Goal: Information Seeking & Learning: Learn about a topic

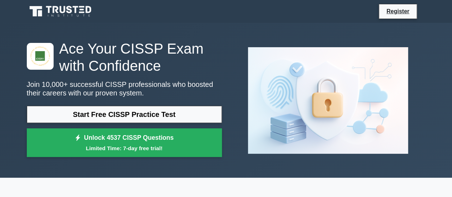
click at [135, 113] on link "Start Free CISSP Practice Test" at bounding box center [124, 114] width 195 height 17
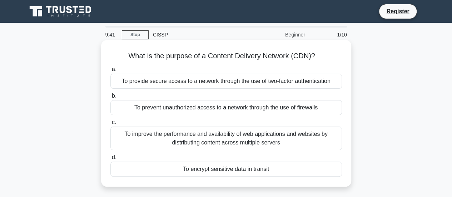
click at [189, 132] on div "To improve the performance and availability of web applications and websites by…" at bounding box center [225, 138] width 231 height 24
click at [110, 125] on input "c. To improve the performance and availability of web applications and websites…" at bounding box center [110, 122] width 0 height 5
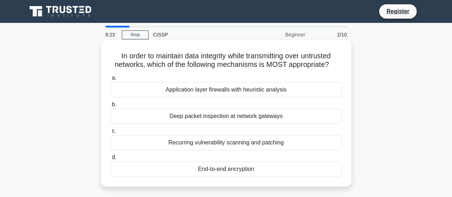
click at [216, 171] on div "End-to-end encryption" at bounding box center [225, 168] width 231 height 15
click at [110, 160] on input "d. End-to-end encryption" at bounding box center [110, 157] width 0 height 5
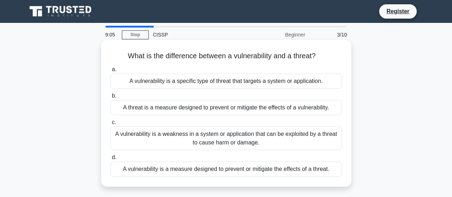
click at [212, 139] on div "A vulnerability is a weakness in a system or application that can be exploited …" at bounding box center [225, 138] width 231 height 24
click at [110, 125] on input "c. A vulnerability is a weakness in a system or application that can be exploit…" at bounding box center [110, 122] width 0 height 5
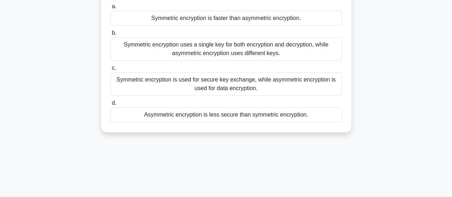
scroll to position [36, 0]
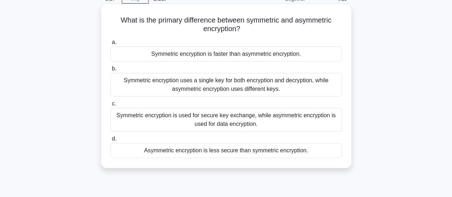
click at [205, 91] on div "Symmetric encryption uses a single key for both encryption and decryption, whil…" at bounding box center [225, 85] width 231 height 24
click at [110, 71] on input "b. Symmetric encryption uses a single key for both encryption and decryption, w…" at bounding box center [110, 68] width 0 height 5
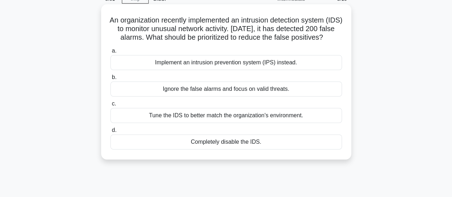
click at [199, 123] on div "Tune the IDS to better match the organization's environment." at bounding box center [225, 115] width 231 height 15
click at [110, 106] on input "c. Tune the IDS to better match the organization's environment." at bounding box center [110, 103] width 0 height 5
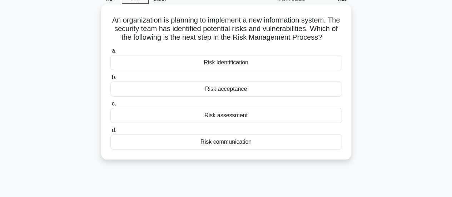
click at [231, 96] on div "Risk acceptance" at bounding box center [225, 88] width 231 height 15
click at [110, 80] on input "b. Risk acceptance" at bounding box center [110, 77] width 0 height 5
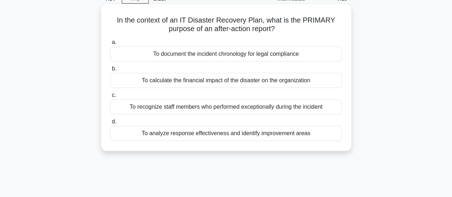
scroll to position [0, 0]
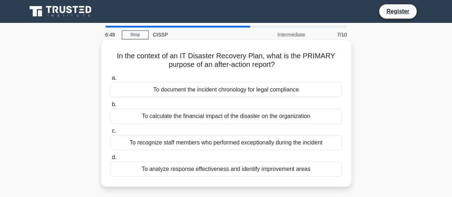
click at [231, 171] on div "To analyze response effectiveness and identify improvement areas" at bounding box center [225, 168] width 231 height 15
click at [110, 160] on input "d. To analyze response effectiveness and identify improvement areas" at bounding box center [110, 157] width 0 height 5
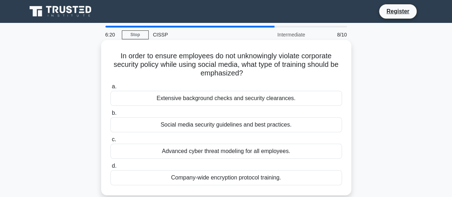
click at [203, 126] on div "Social media security guidelines and best practices." at bounding box center [225, 124] width 231 height 15
click at [110, 115] on input "b. Social media security guidelines and best practices." at bounding box center [110, 113] width 0 height 5
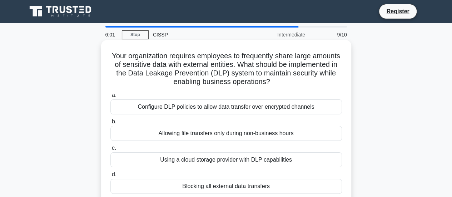
click at [243, 110] on div "Configure DLP policies to allow data transfer over encrypted channels" at bounding box center [225, 106] width 231 height 15
click at [110, 97] on input "a. Configure DLP policies to allow data transfer over encrypted channels" at bounding box center [110, 95] width 0 height 5
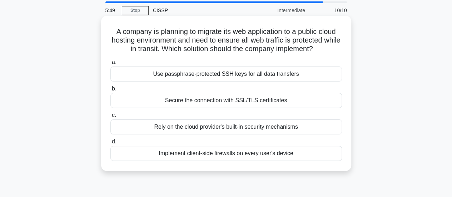
scroll to position [36, 0]
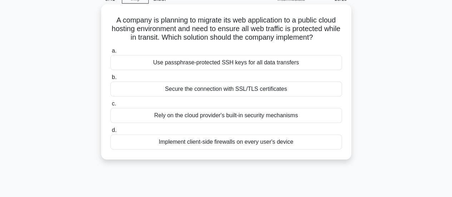
click at [240, 89] on div "Secure the connection with SSL/TLS certificates" at bounding box center [225, 88] width 231 height 15
click at [110, 80] on input "b. Secure the connection with SSL/TLS certificates" at bounding box center [110, 77] width 0 height 5
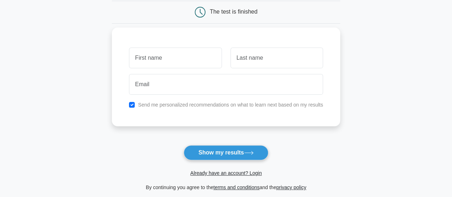
scroll to position [36, 0]
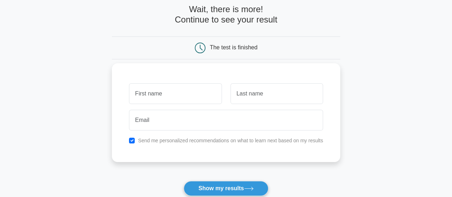
click at [182, 93] on input "text" at bounding box center [175, 93] width 92 height 21
type input "sybil"
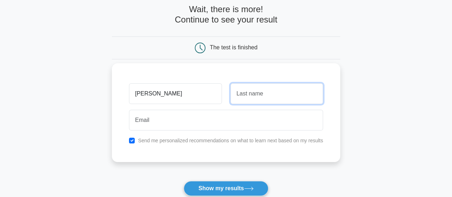
click at [251, 94] on input "text" at bounding box center [276, 93] width 92 height 21
type input "Fernandes"
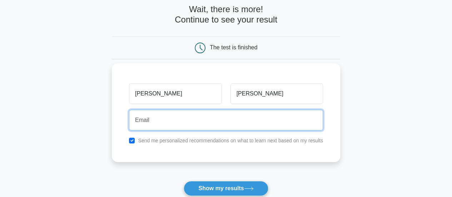
click at [218, 119] on input "email" at bounding box center [226, 120] width 194 height 21
type input "sybil.f@aquilai.io"
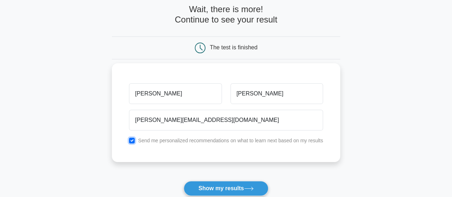
click at [132, 140] on input "checkbox" at bounding box center [132, 140] width 6 height 6
checkbox input "false"
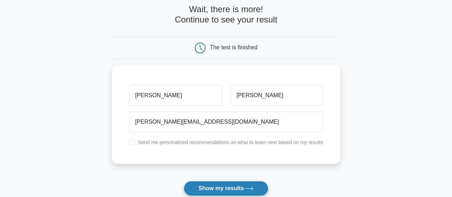
click at [241, 192] on button "Show my results" at bounding box center [225, 188] width 84 height 15
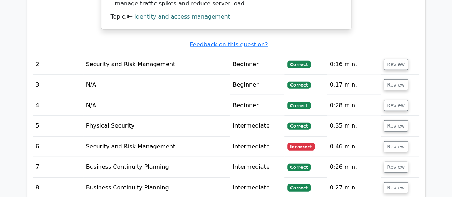
scroll to position [821, 0]
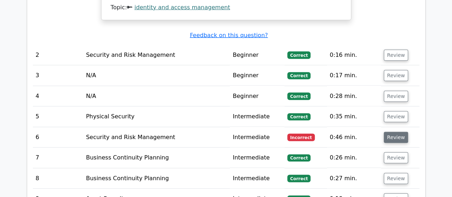
click at [391, 132] on button "Review" at bounding box center [395, 137] width 24 height 11
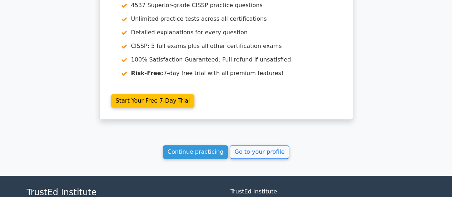
scroll to position [1464, 0]
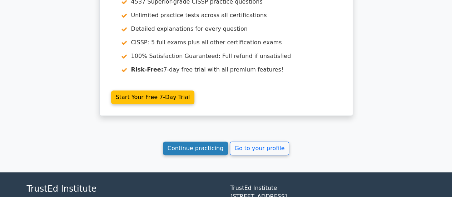
click at [208, 141] on link "Continue practicing" at bounding box center [195, 148] width 65 height 14
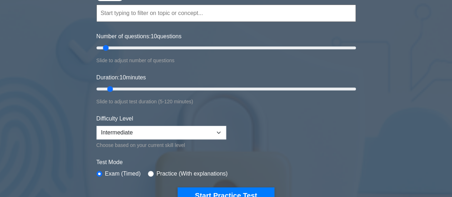
scroll to position [107, 0]
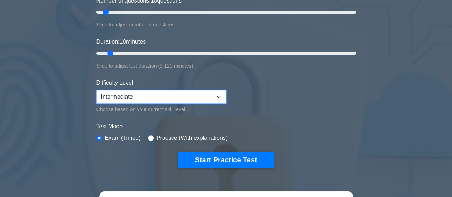
click at [213, 95] on select "Beginner Intermediate Expert" at bounding box center [161, 97] width 130 height 14
click at [96, 90] on select "Beginner Intermediate Expert" at bounding box center [161, 97] width 130 height 14
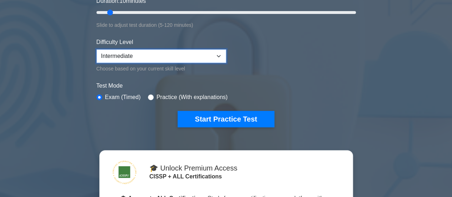
scroll to position [178, 0]
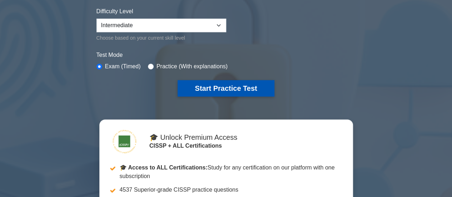
click at [226, 89] on button "Start Practice Test" at bounding box center [225, 88] width 96 height 16
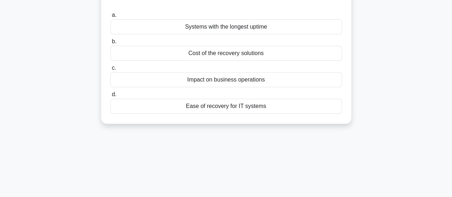
scroll to position [36, 0]
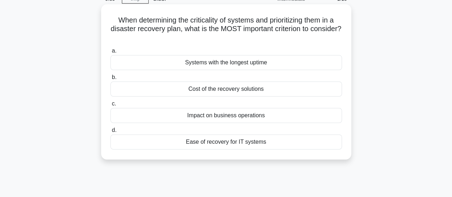
click at [245, 116] on div "Impact on business operations" at bounding box center [225, 115] width 231 height 15
click at [110, 106] on input "c. Impact on business operations" at bounding box center [110, 103] width 0 height 5
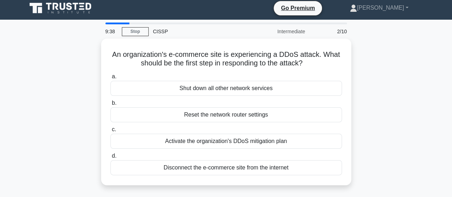
scroll to position [0, 0]
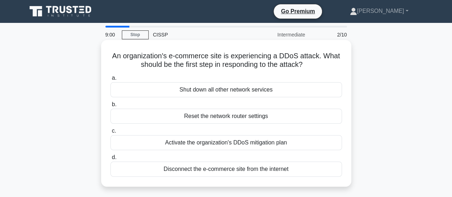
click at [221, 168] on div "Disconnect the e-commerce site from the internet" at bounding box center [225, 168] width 231 height 15
click at [110, 160] on input "d. Disconnect the e-commerce site from the internet" at bounding box center [110, 157] width 0 height 5
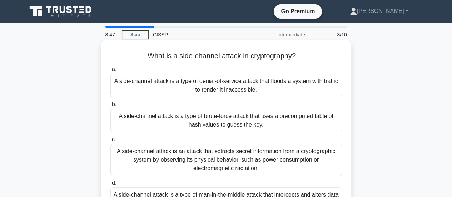
scroll to position [36, 0]
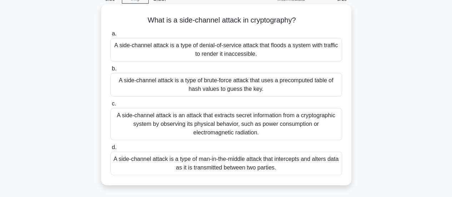
click at [200, 117] on div "A side-channel attack is an attack that extracts secret information from a cryp…" at bounding box center [225, 124] width 231 height 32
click at [110, 106] on input "c. A side-channel attack is an attack that extracts secret information from a c…" at bounding box center [110, 103] width 0 height 5
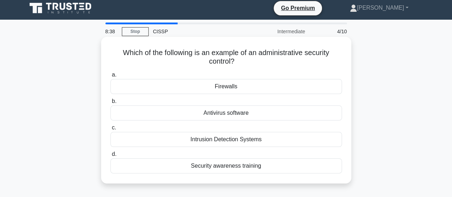
scroll to position [0, 0]
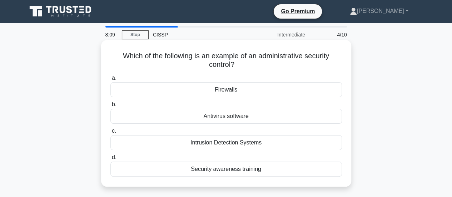
click at [222, 167] on div "Security awareness training" at bounding box center [225, 168] width 231 height 15
click at [110, 160] on input "d. Security awareness training" at bounding box center [110, 157] width 0 height 5
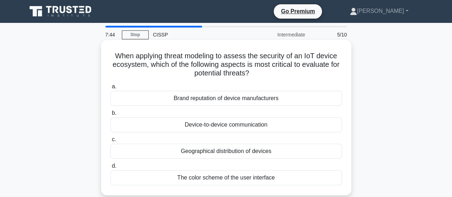
click at [198, 150] on div "Geographical distribution of devices" at bounding box center [225, 150] width 231 height 15
click at [110, 142] on input "c. Geographical distribution of devices" at bounding box center [110, 139] width 0 height 5
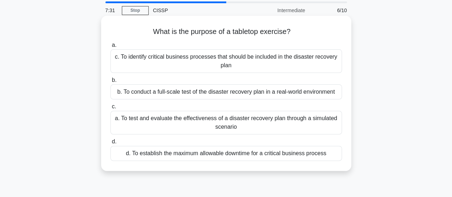
scroll to position [36, 0]
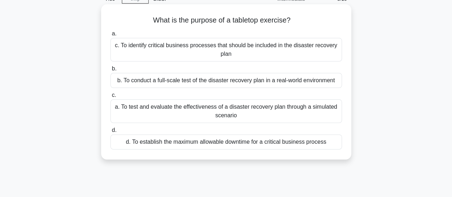
click at [187, 105] on div "a. To test and evaluate the effectiveness of a disaster recovery plan through a…" at bounding box center [225, 111] width 231 height 24
click at [110, 97] on input "c. a. To test and evaluate the effectiveness of a disaster recovery plan throug…" at bounding box center [110, 95] width 0 height 5
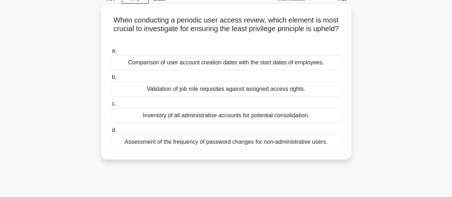
click at [236, 143] on div "Assessment of the frequency of password changes for non-administrative users." at bounding box center [225, 141] width 231 height 15
click at [110, 132] on input "d. Assessment of the frequency of password changes for non-administrative users." at bounding box center [110, 130] width 0 height 5
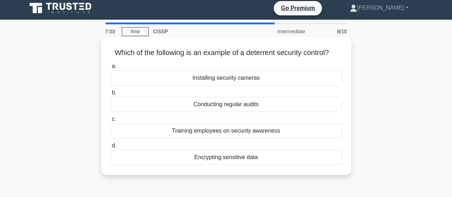
scroll to position [0, 0]
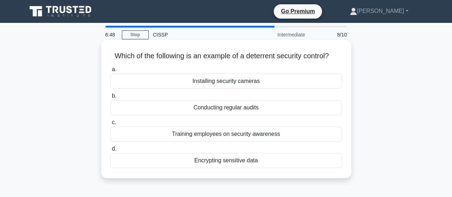
click at [218, 136] on div "Training employees on security awareness" at bounding box center [225, 133] width 231 height 15
click at [110, 125] on input "c. Training employees on security awareness" at bounding box center [110, 122] width 0 height 5
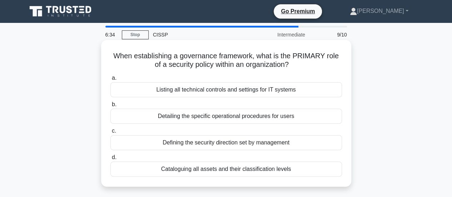
click at [229, 92] on div "Listing all technical controls and settings for IT systems" at bounding box center [225, 89] width 231 height 15
click at [110, 80] on input "a. Listing all technical controls and settings for IT systems" at bounding box center [110, 78] width 0 height 5
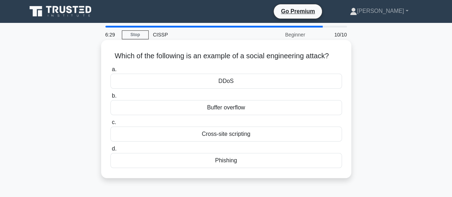
click at [213, 162] on div "Phishing" at bounding box center [225, 160] width 231 height 15
click at [110, 151] on input "d. Phishing" at bounding box center [110, 148] width 0 height 5
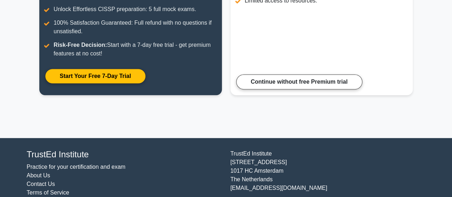
scroll to position [176, 0]
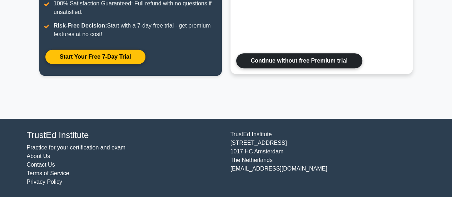
click at [276, 63] on link "Continue without free Premium trial" at bounding box center [299, 60] width 126 height 15
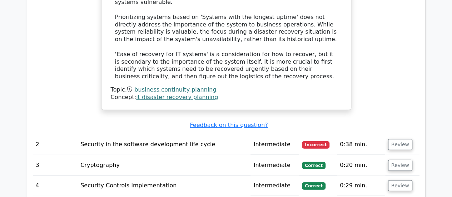
scroll to position [964, 0]
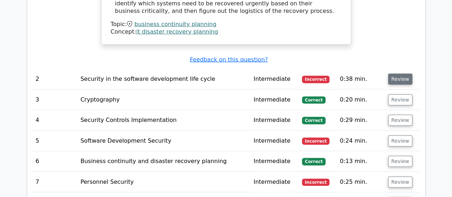
click at [402, 74] on button "Review" at bounding box center [400, 79] width 24 height 11
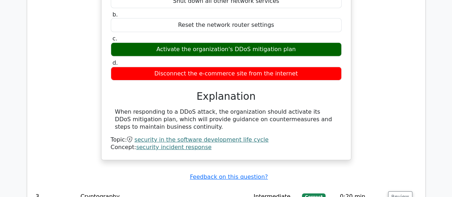
scroll to position [1214, 0]
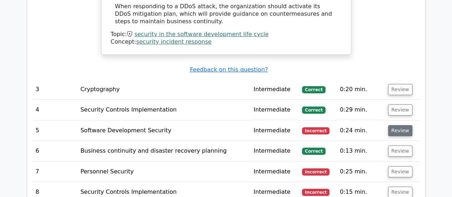
click at [394, 125] on button "Review" at bounding box center [400, 130] width 24 height 11
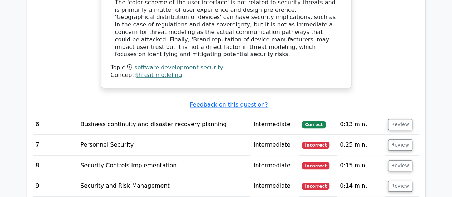
scroll to position [1571, 0]
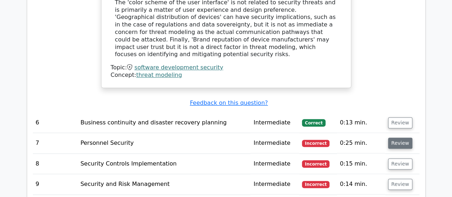
click at [393, 137] on button "Review" at bounding box center [400, 142] width 24 height 11
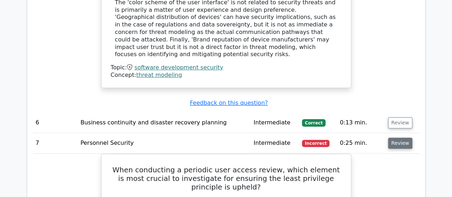
click at [403, 137] on button "Review" at bounding box center [400, 142] width 24 height 11
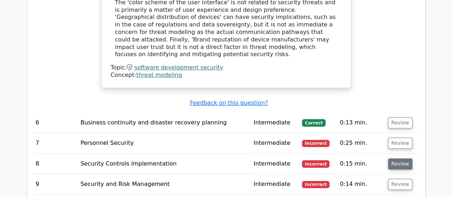
click at [393, 158] on button "Review" at bounding box center [400, 163] width 24 height 11
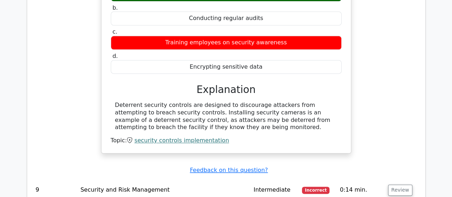
scroll to position [1785, 0]
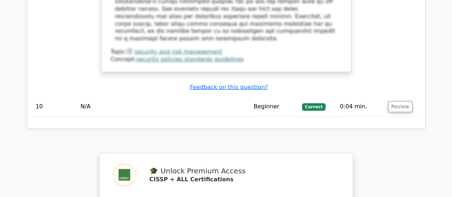
scroll to position [2213, 0]
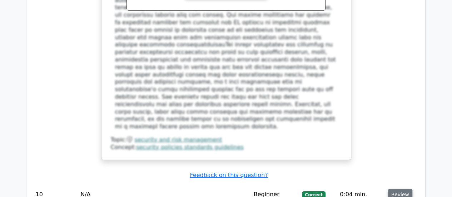
click at [396, 189] on button "Review" at bounding box center [400, 194] width 24 height 11
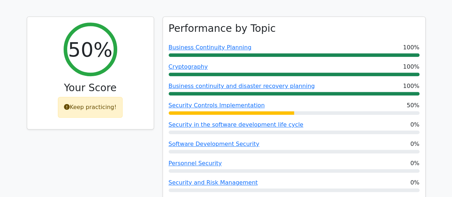
scroll to position [357, 0]
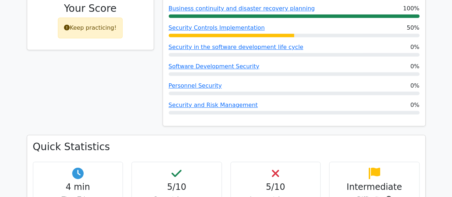
click at [81, 30] on div "Keep practicing!" at bounding box center [90, 27] width 65 height 21
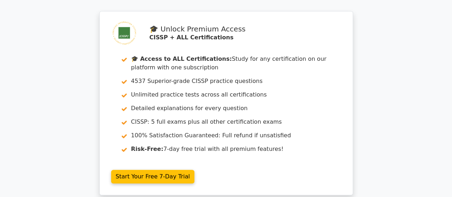
scroll to position [2790, 0]
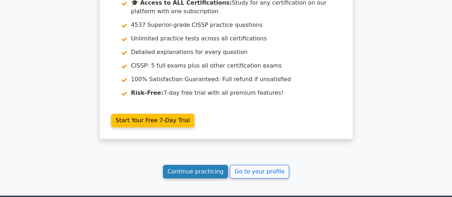
click at [216, 165] on link "Continue practicing" at bounding box center [195, 172] width 65 height 14
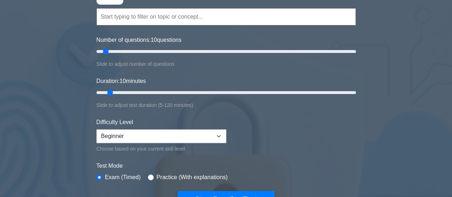
scroll to position [143, 0]
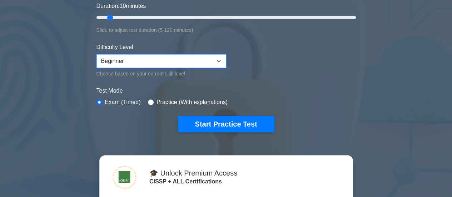
drag, startPoint x: 208, startPoint y: 57, endPoint x: 204, endPoint y: 59, distance: 4.3
click at [208, 57] on select "Beginner Intermediate Expert" at bounding box center [161, 61] width 130 height 14
select select "intermediate"
click at [96, 54] on select "Beginner Intermediate Expert" at bounding box center [161, 61] width 130 height 14
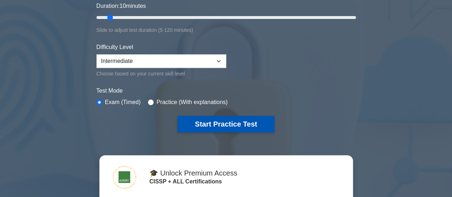
click at [209, 119] on button "Start Practice Test" at bounding box center [225, 124] width 96 height 16
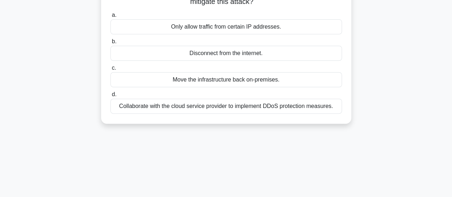
scroll to position [36, 0]
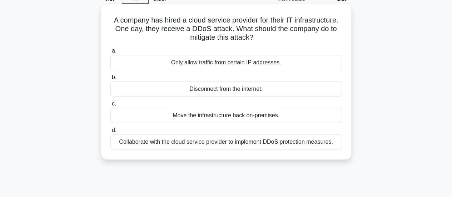
click at [234, 90] on div "Disconnect from the internet." at bounding box center [225, 88] width 231 height 15
click at [110, 80] on input "b. Disconnect from the internet." at bounding box center [110, 77] width 0 height 5
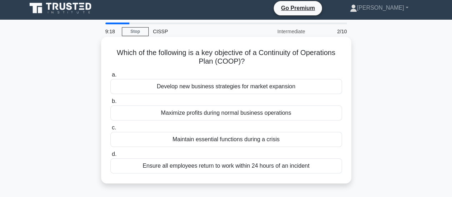
scroll to position [0, 0]
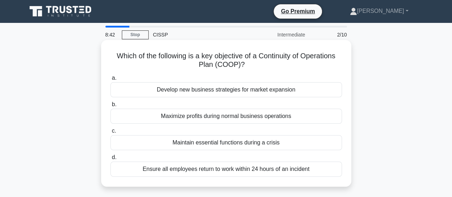
click at [221, 137] on div "Maintain essential functions during a crisis" at bounding box center [225, 142] width 231 height 15
click at [110, 133] on input "c. Maintain essential functions during a crisis" at bounding box center [110, 131] width 0 height 5
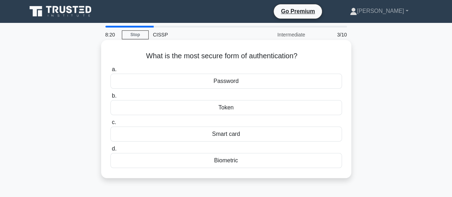
click at [233, 160] on div "Biometric" at bounding box center [225, 160] width 231 height 15
click at [110, 151] on input "d. Biometric" at bounding box center [110, 148] width 0 height 5
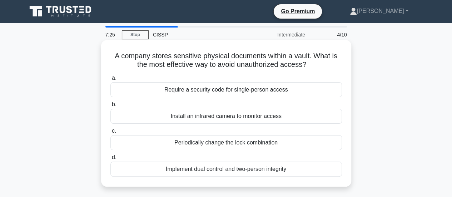
click at [234, 142] on div "Periodically change the lock combination" at bounding box center [225, 142] width 231 height 15
click at [110, 133] on input "c. Periodically change the lock combination" at bounding box center [110, 131] width 0 height 5
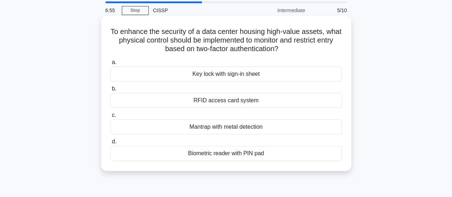
scroll to position [36, 0]
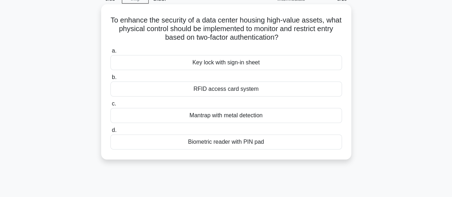
click at [227, 141] on div "Biometric reader with PIN pad" at bounding box center [225, 141] width 231 height 15
click at [110, 132] on input "d. Biometric reader with PIN pad" at bounding box center [110, 130] width 0 height 5
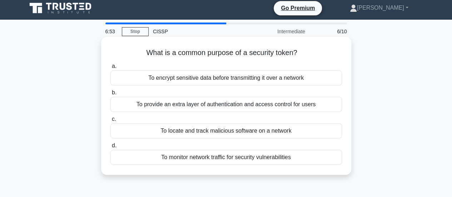
scroll to position [0, 0]
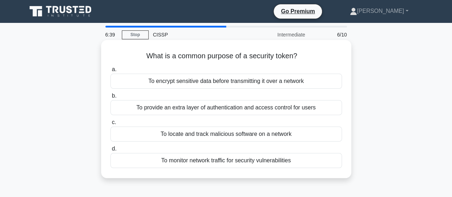
click at [236, 83] on div "To encrypt sensitive data before transmitting it over a network" at bounding box center [225, 81] width 231 height 15
click at [110, 72] on input "a. To encrypt sensitive data before transmitting it over a network" at bounding box center [110, 69] width 0 height 5
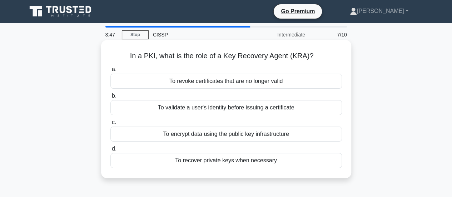
click at [272, 86] on div "To revoke certificates that are no longer valid" at bounding box center [225, 81] width 231 height 15
click at [110, 72] on input "a. To revoke certificates that are no longer valid" at bounding box center [110, 69] width 0 height 5
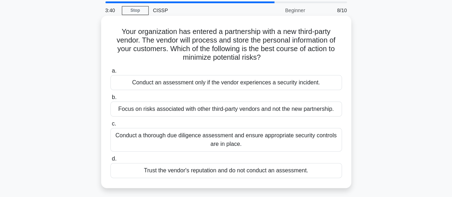
scroll to position [36, 0]
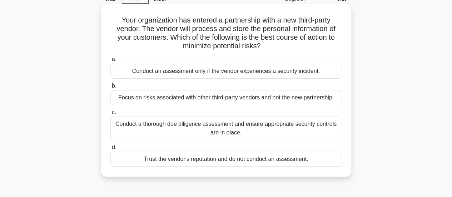
click at [267, 129] on div "Conduct a thorough due diligence assessment and ensure appropriate security con…" at bounding box center [225, 128] width 231 height 24
click at [110, 115] on input "c. Conduct a thorough due diligence assessment and ensure appropriate security …" at bounding box center [110, 112] width 0 height 5
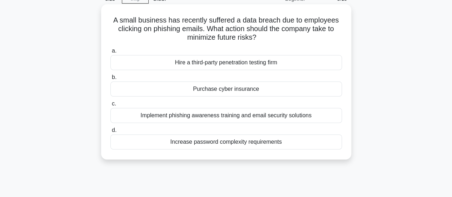
click at [261, 118] on div "Implement phishing awareness training and email security solutions" at bounding box center [225, 115] width 231 height 15
click at [110, 106] on input "c. Implement phishing awareness training and email security solutions" at bounding box center [110, 103] width 0 height 5
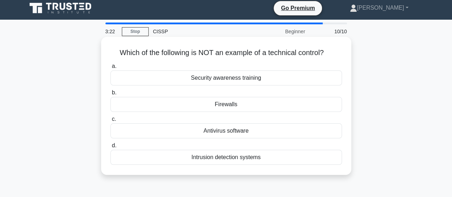
scroll to position [0, 0]
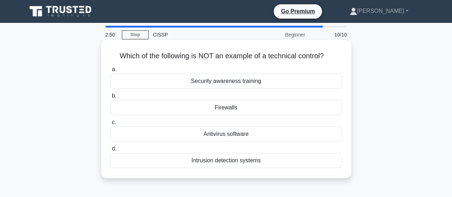
click at [239, 83] on div "Security awareness training" at bounding box center [225, 81] width 231 height 15
click at [110, 72] on input "a. Security awareness training" at bounding box center [110, 69] width 0 height 5
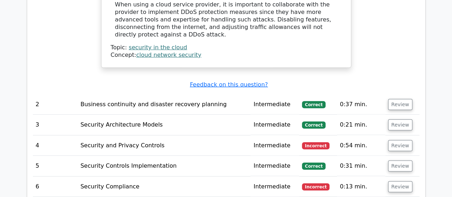
scroll to position [892, 0]
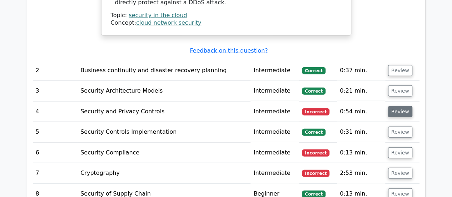
click at [403, 106] on button "Review" at bounding box center [400, 111] width 24 height 11
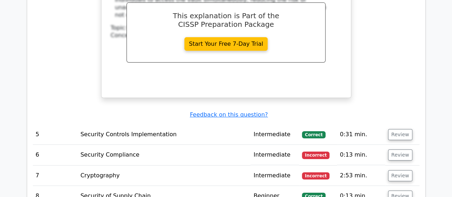
scroll to position [1214, 0]
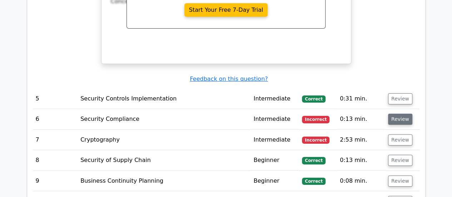
click at [405, 114] on button "Review" at bounding box center [400, 119] width 24 height 11
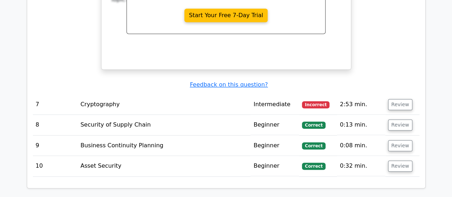
scroll to position [1571, 0]
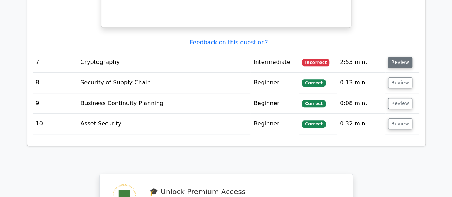
click at [403, 57] on button "Review" at bounding box center [400, 62] width 24 height 11
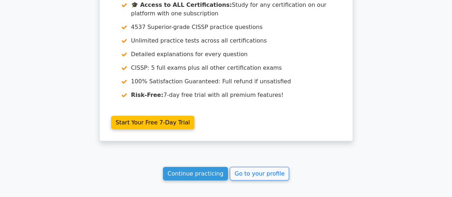
scroll to position [2151, 0]
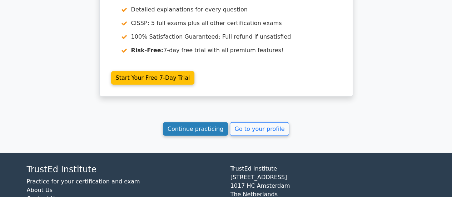
click at [218, 122] on link "Continue practicing" at bounding box center [195, 129] width 65 height 14
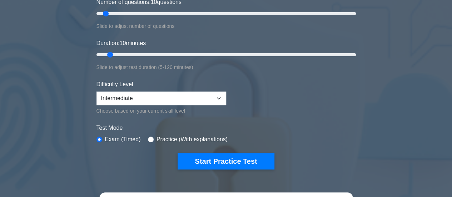
scroll to position [107, 0]
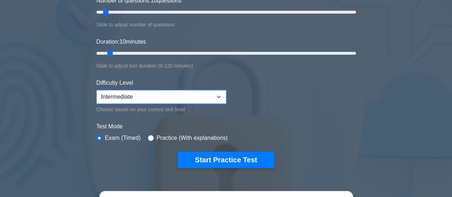
click at [211, 95] on select "Beginner Intermediate Expert" at bounding box center [161, 97] width 130 height 14
click at [96, 90] on select "Beginner Intermediate Expert" at bounding box center [161, 97] width 130 height 14
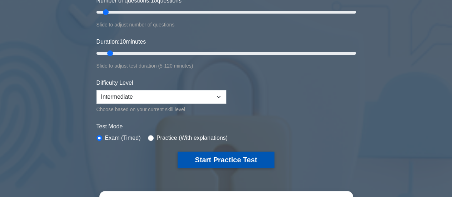
click at [232, 156] on button "Start Practice Test" at bounding box center [225, 159] width 96 height 16
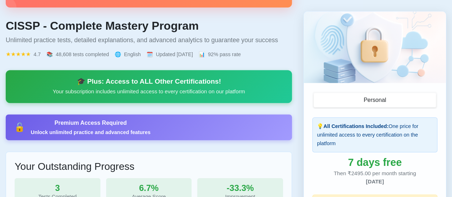
scroll to position [107, 0]
